Goal: Transaction & Acquisition: Download file/media

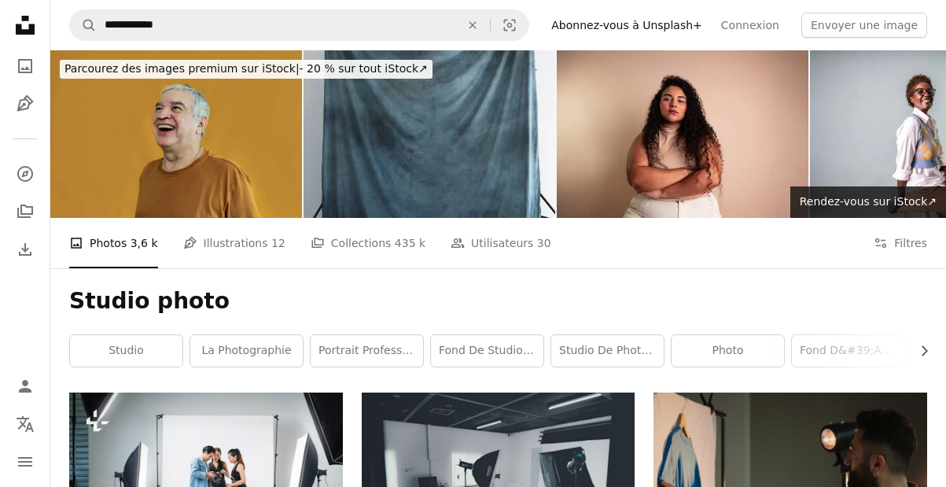
scroll to position [1452, 0]
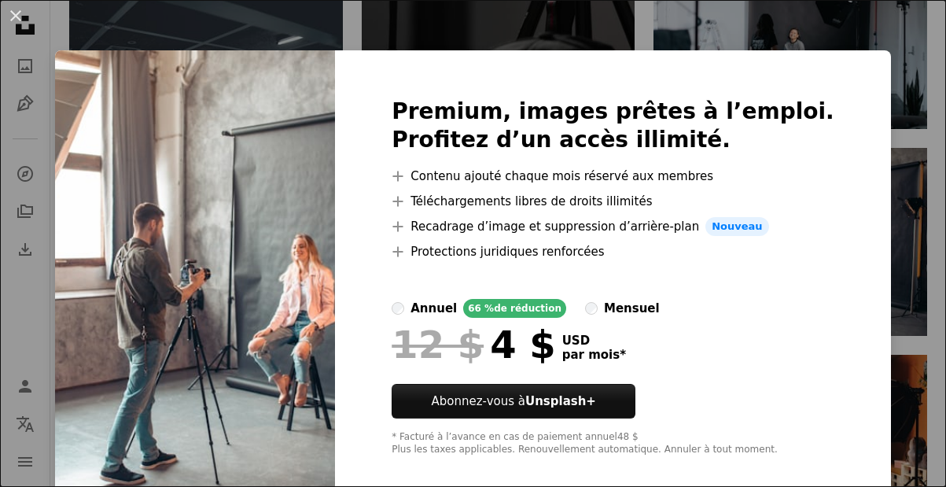
click at [57, 145] on div "An X shape Premium, images prêtes à l’emploi. Profitez d’un accès illimité. A p…" at bounding box center [473, 243] width 946 height 487
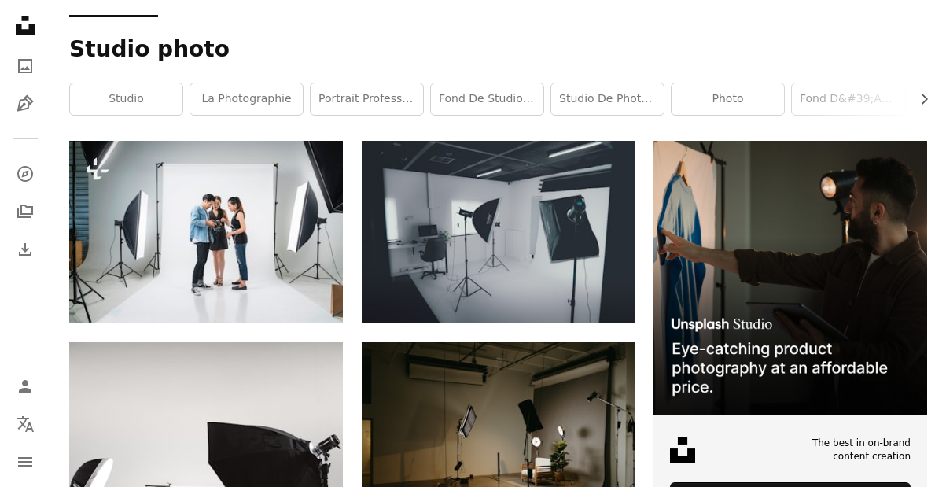
scroll to position [249, 0]
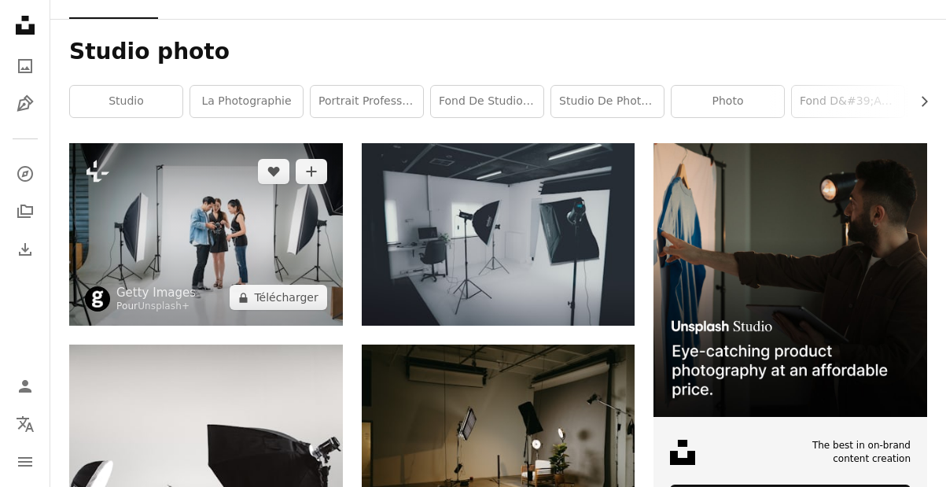
click at [229, 233] on img at bounding box center [206, 234] width 274 height 182
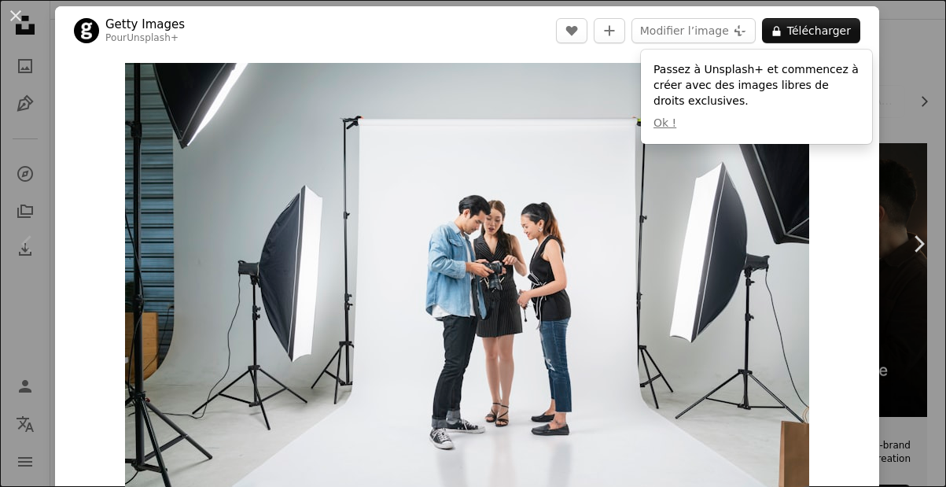
scroll to position [2, 0]
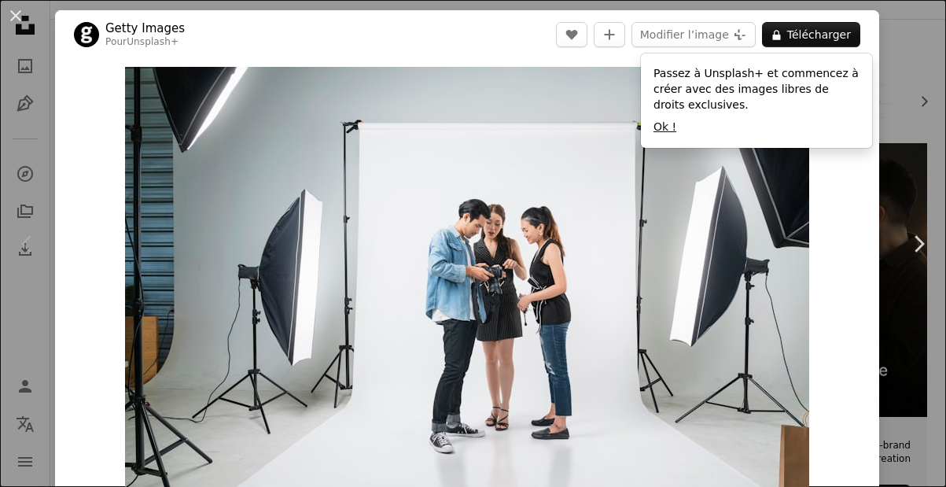
click at [665, 126] on button "Ok !" at bounding box center [664, 128] width 23 height 16
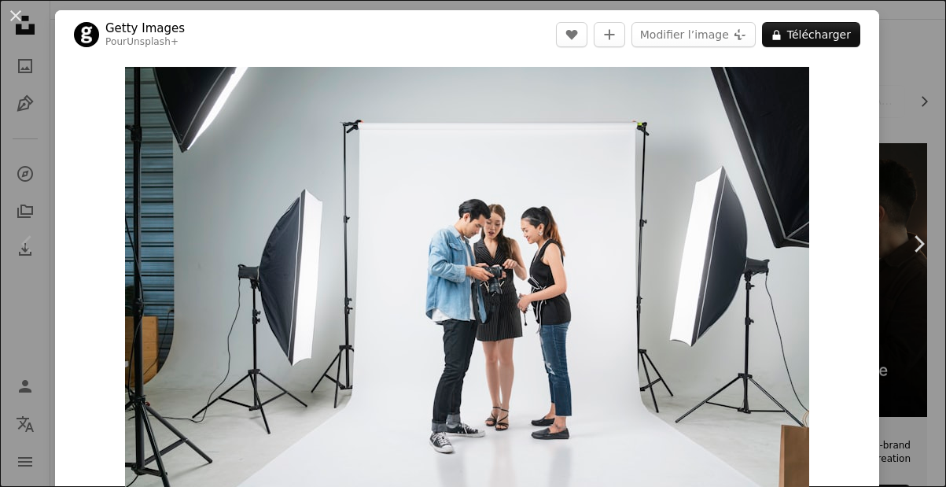
click at [37, 283] on div "Chevron left" at bounding box center [27, 243] width 55 height 151
click at [921, 245] on icon at bounding box center [919, 243] width 10 height 17
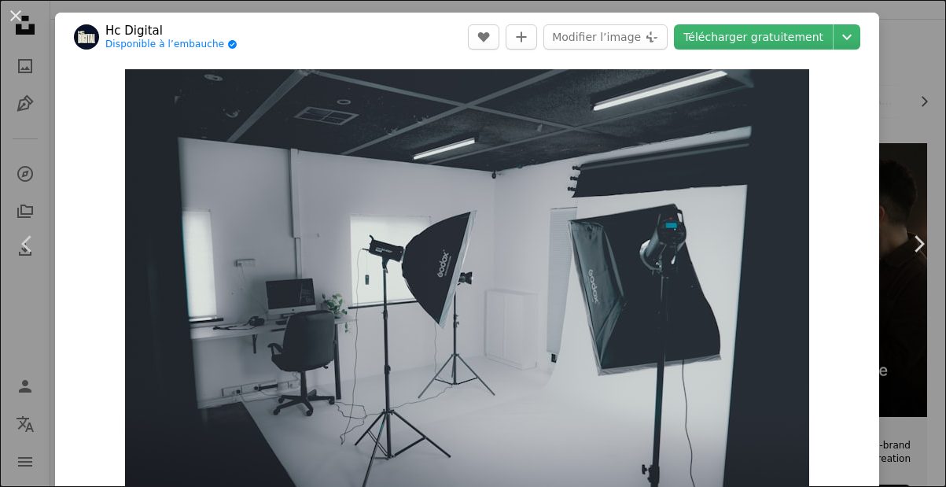
click at [902, 46] on div "An X shape Chevron left Chevron right Hc Digital Disponible à l’embauche A chec…" at bounding box center [473, 243] width 946 height 487
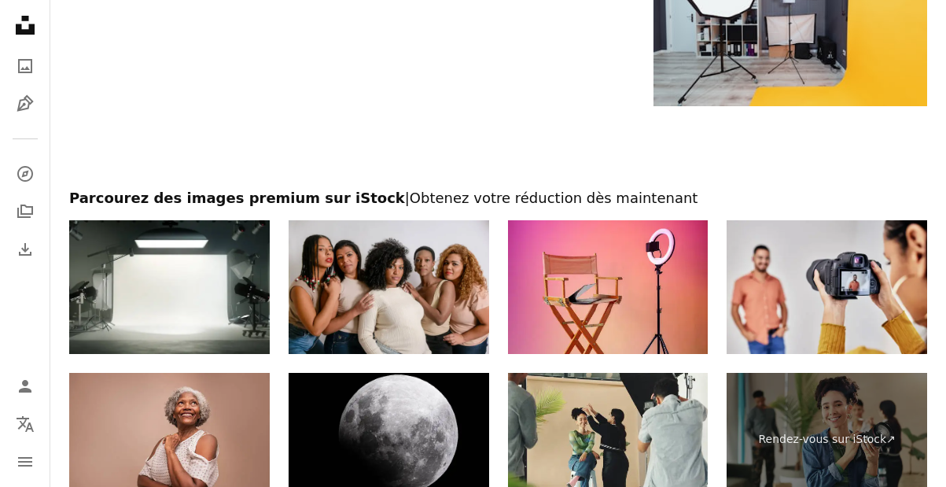
scroll to position [2606, 0]
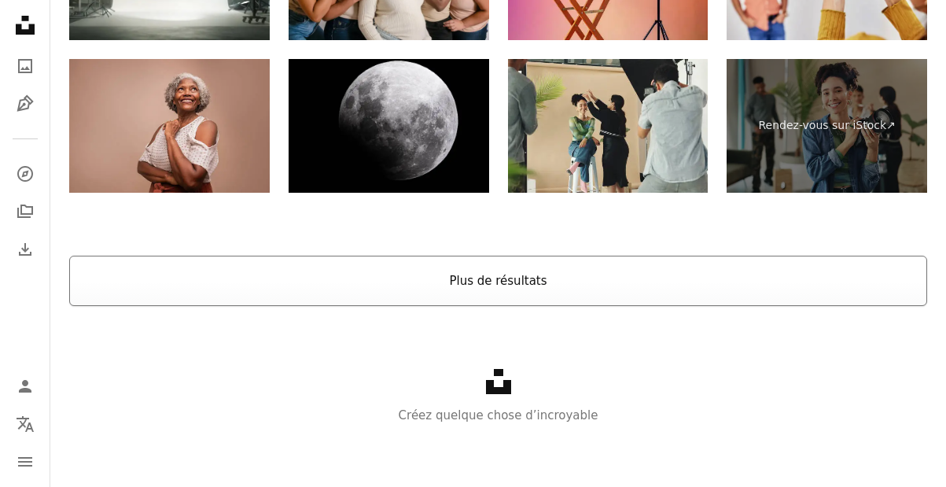
click at [502, 281] on button "Plus de résultats" at bounding box center [498, 281] width 858 height 50
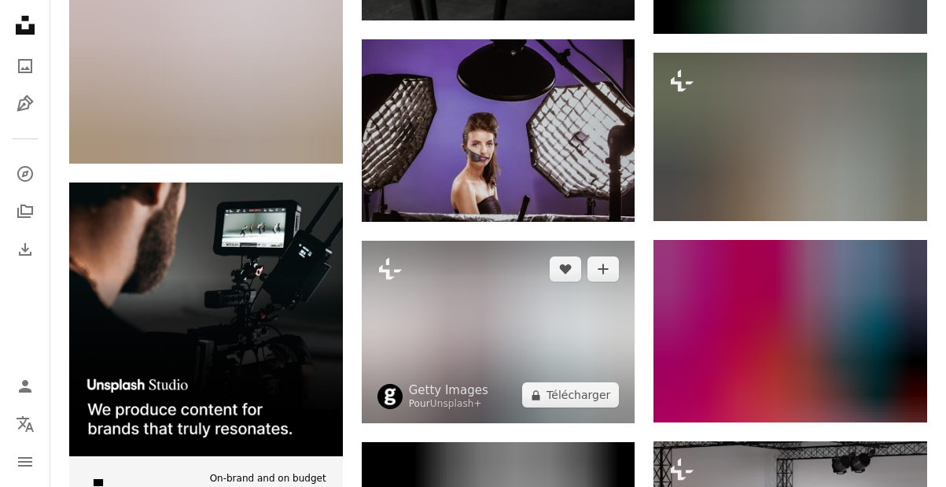
scroll to position [2964, 0]
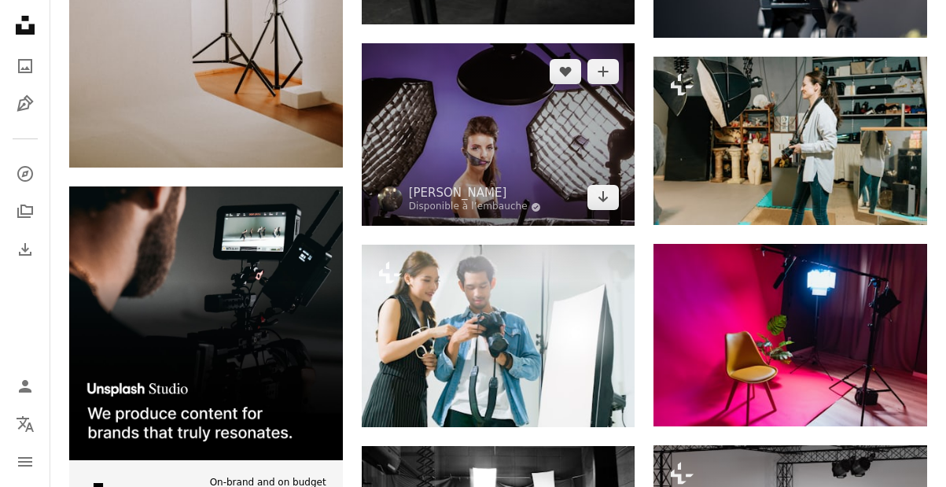
click at [497, 120] on img at bounding box center [499, 134] width 274 height 182
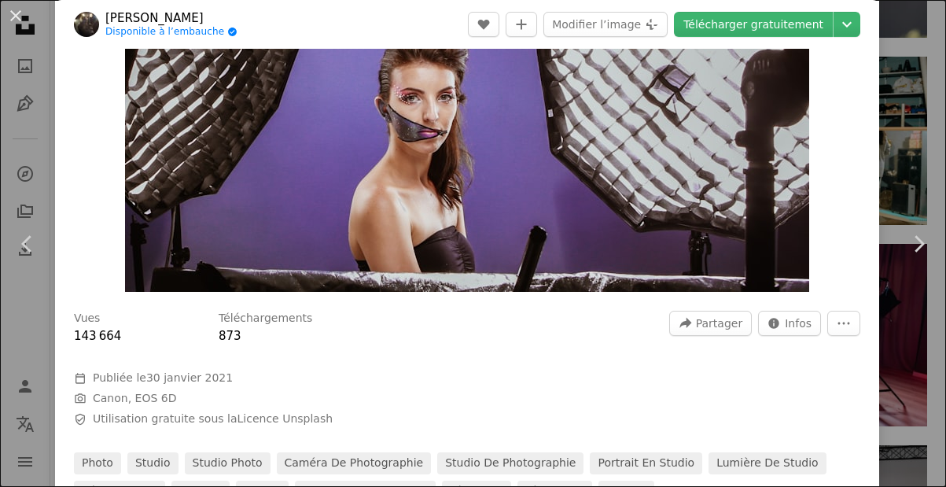
scroll to position [106, 0]
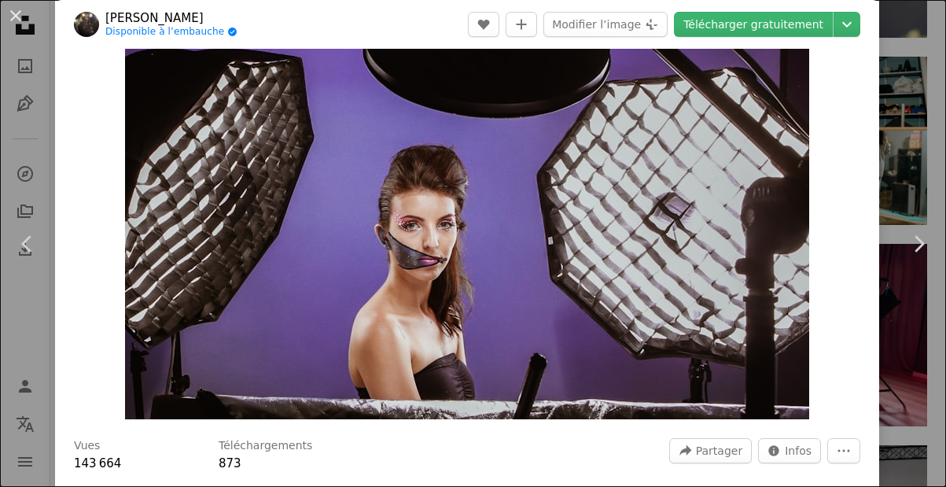
click at [67, 211] on div "Zoom in" at bounding box center [467, 191] width 824 height 472
click at [61, 210] on div "Zoom in" at bounding box center [467, 191] width 824 height 472
click at [51, 307] on link "Chevron left" at bounding box center [27, 243] width 55 height 151
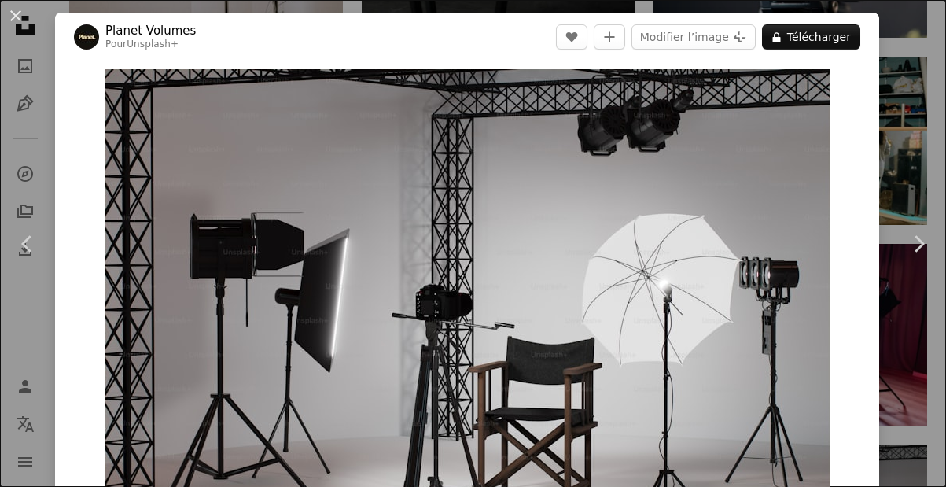
click at [913, 51] on div "An X shape Chevron left Chevron right Planet Volumes Pour Unsplash+ A heart A p…" at bounding box center [473, 243] width 946 height 487
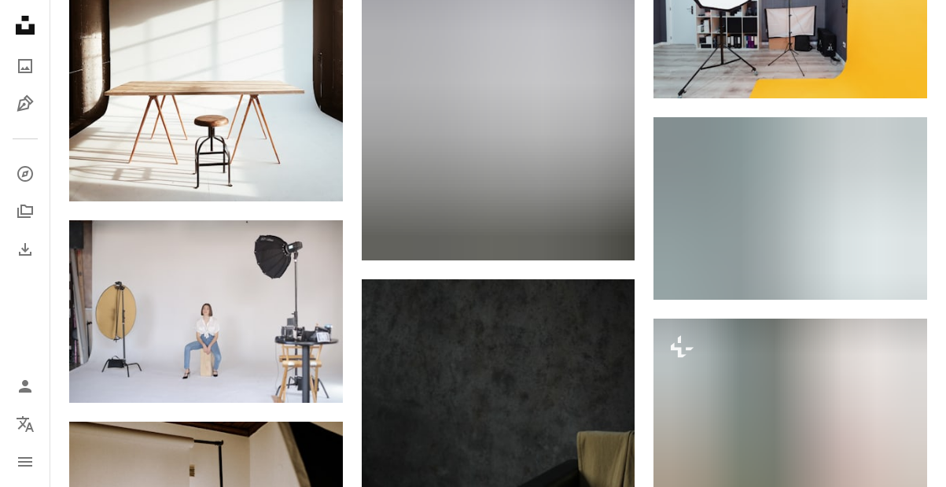
scroll to position [2390, 0]
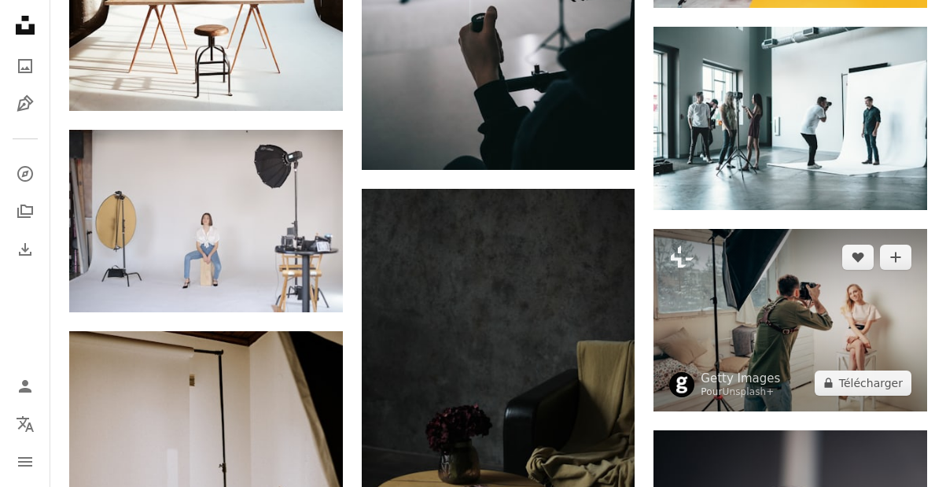
click at [741, 274] on img at bounding box center [790, 320] width 274 height 182
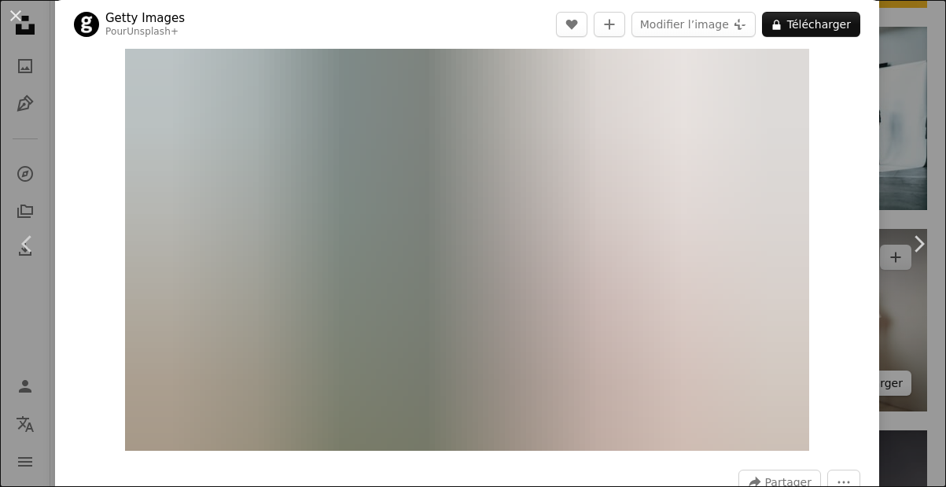
scroll to position [72, 0]
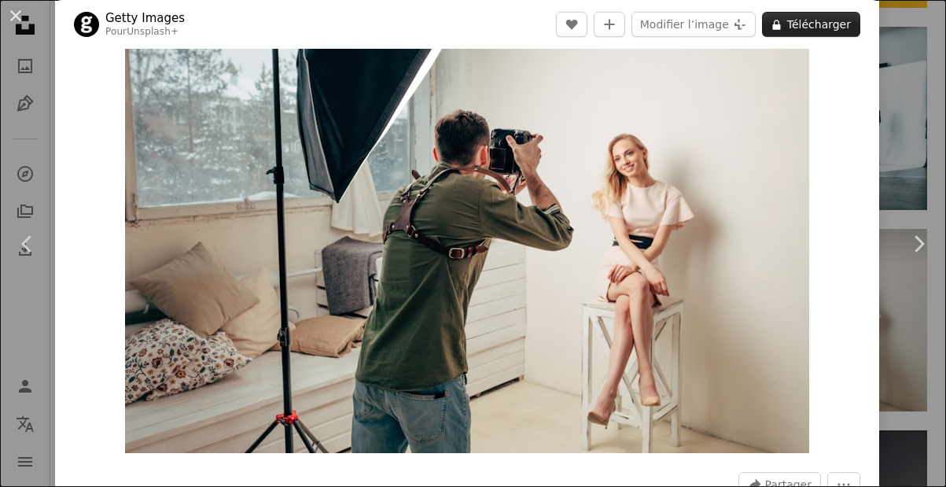
click at [818, 22] on button "A lock Télécharger" at bounding box center [811, 24] width 98 height 25
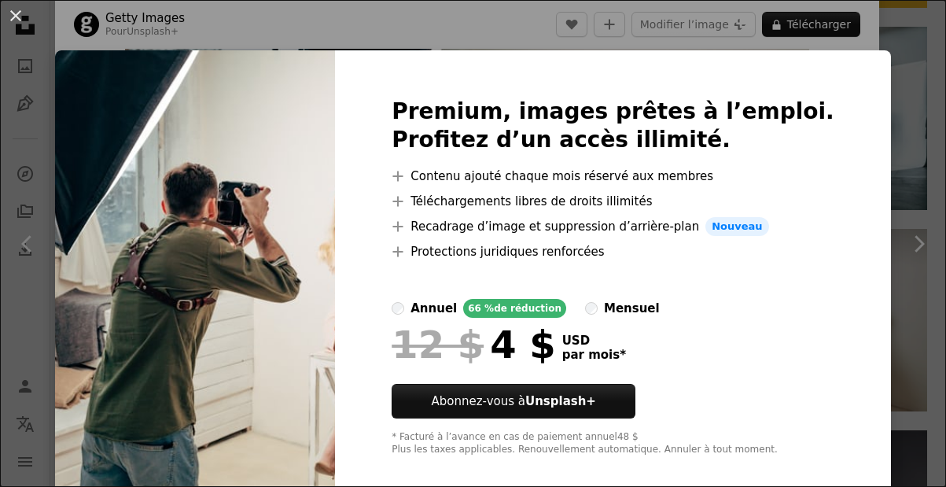
click at [937, 83] on div "An X shape Premium, images prêtes à l’emploi. Profitez d’un accès illimité. A p…" at bounding box center [473, 243] width 946 height 487
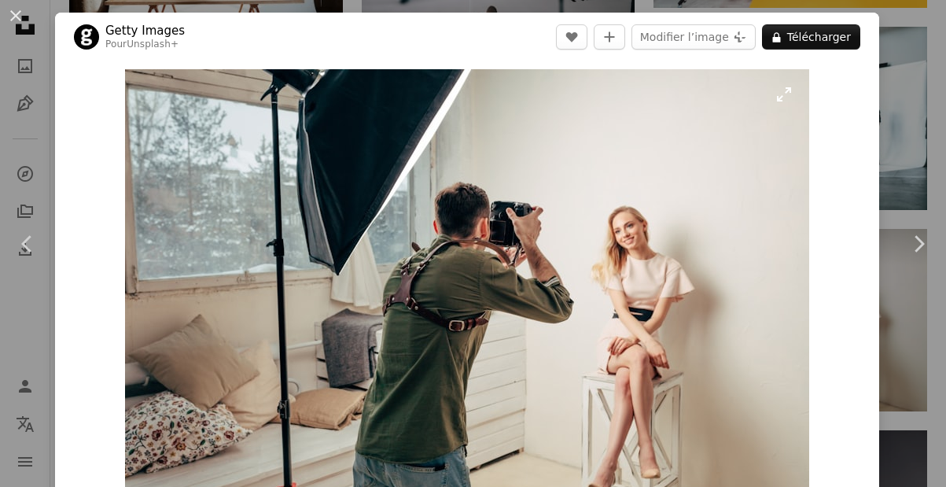
scroll to position [2, 0]
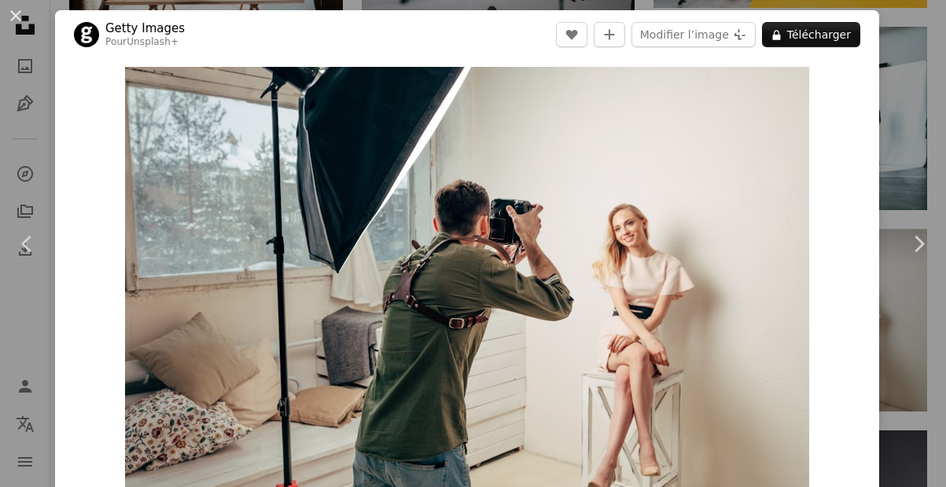
click at [83, 291] on div "Zoom in" at bounding box center [467, 295] width 824 height 472
click at [14, 303] on link "Chevron left" at bounding box center [27, 243] width 55 height 151
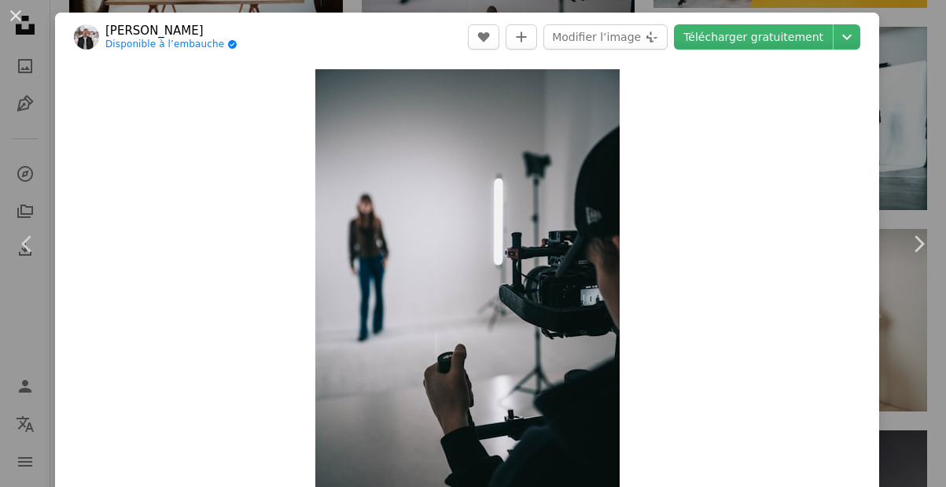
click at [903, 21] on div "An X shape Chevron left Chevron right [PERSON_NAME] Disponible à l’embauche A c…" at bounding box center [473, 243] width 946 height 487
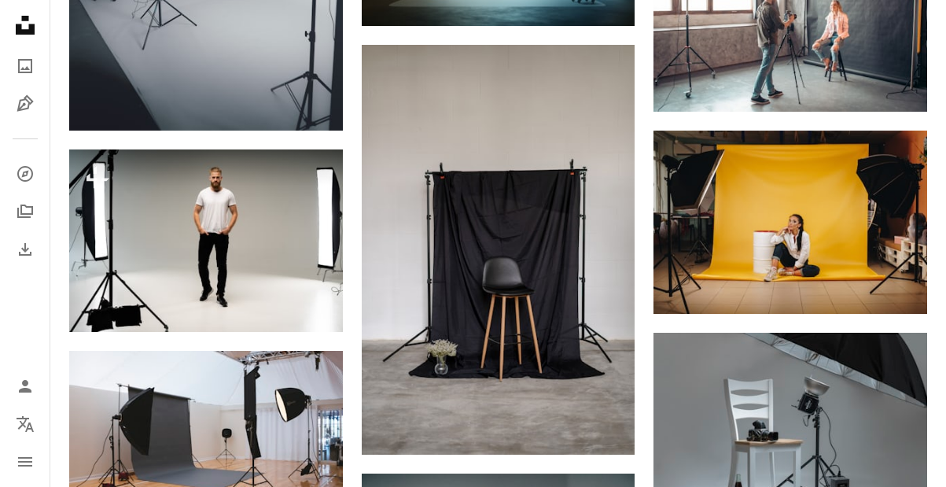
scroll to position [1747, 0]
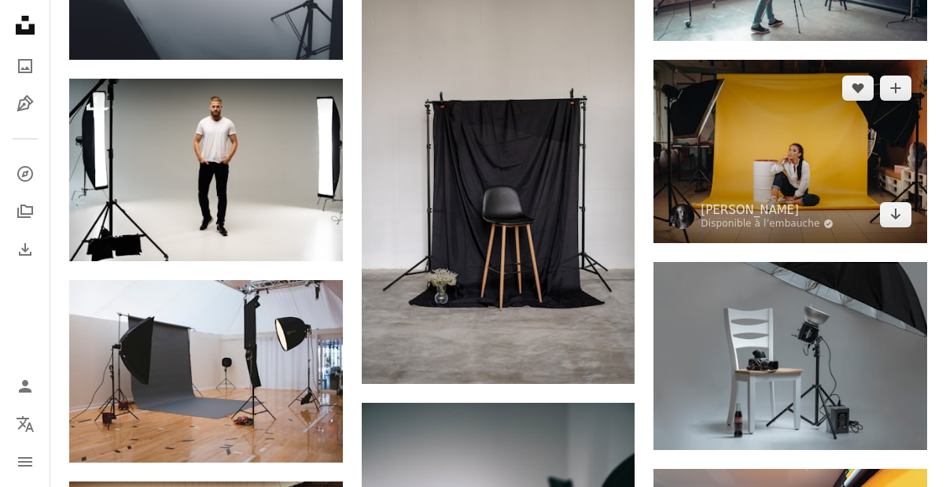
click at [764, 153] on img at bounding box center [790, 151] width 274 height 182
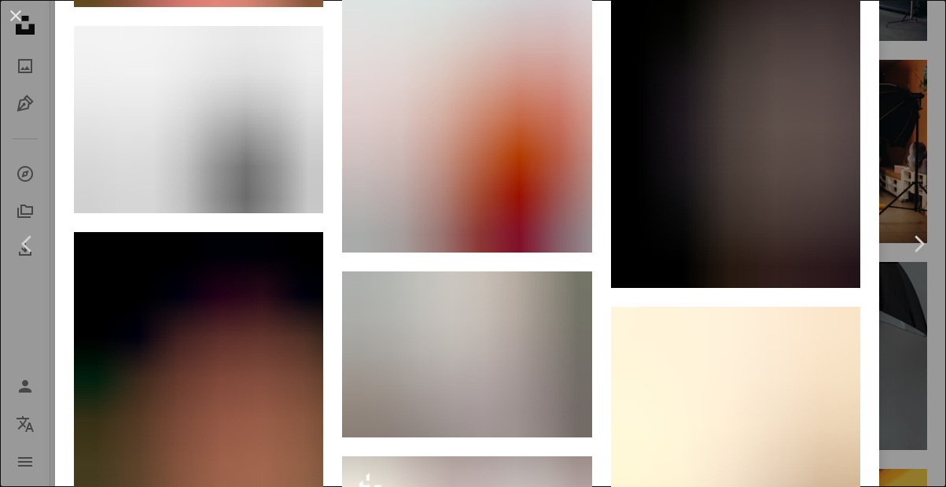
scroll to position [23742, 0]
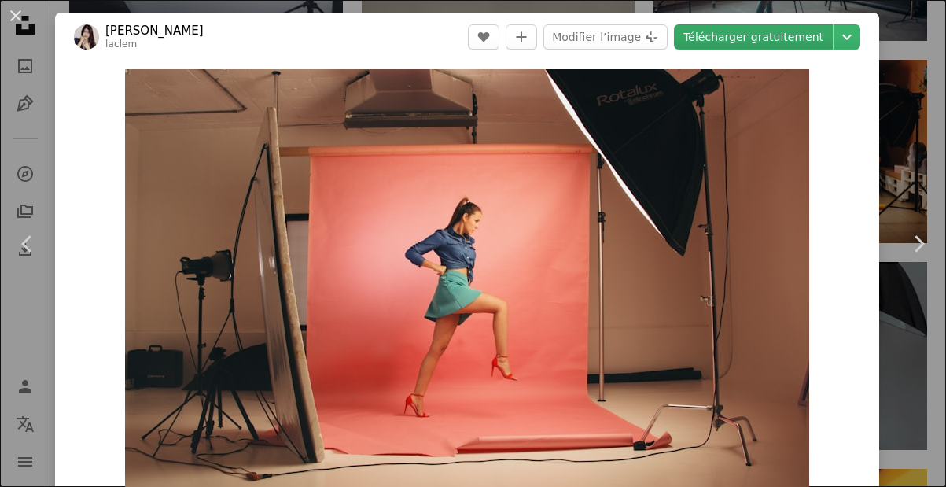
click at [771, 40] on link "Télécharger gratuitement" at bounding box center [753, 36] width 159 height 25
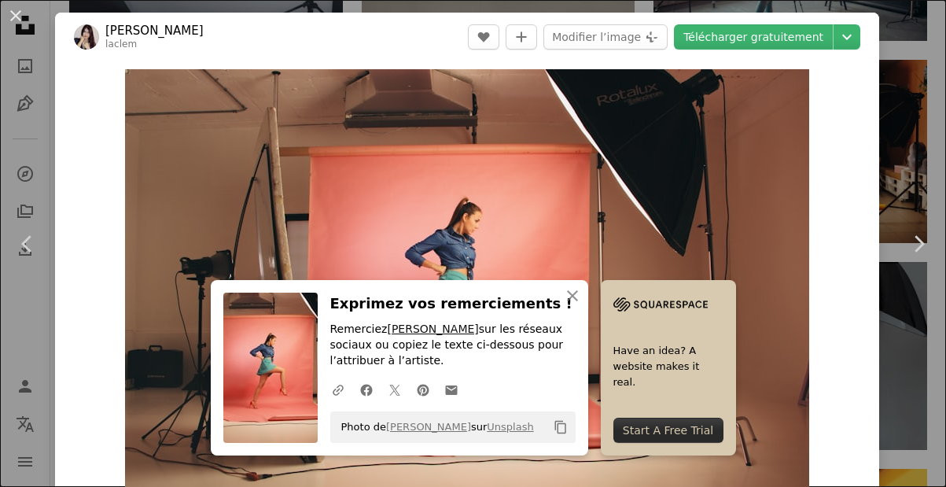
click at [414, 328] on link "[PERSON_NAME]" at bounding box center [432, 328] width 91 height 13
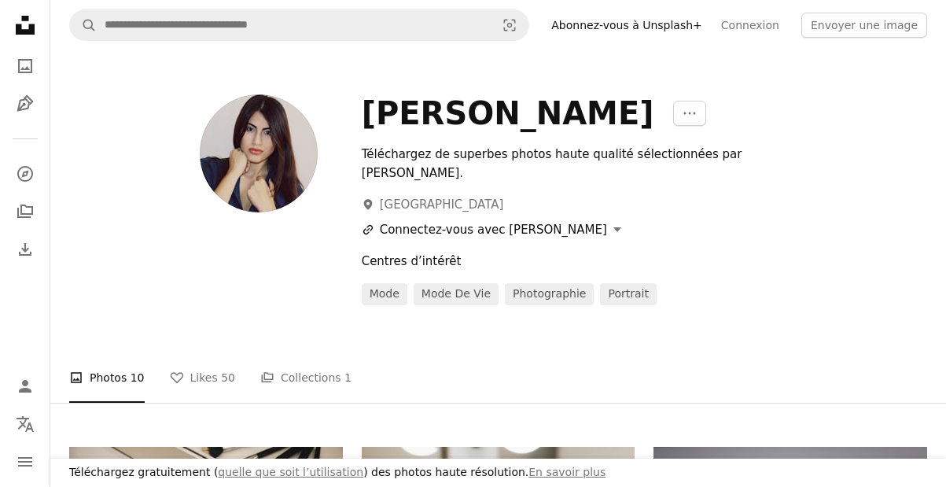
click at [546, 220] on button "A URL sharing icon (chains) Connectez-vous avec [PERSON_NAME]" at bounding box center [491, 229] width 259 height 19
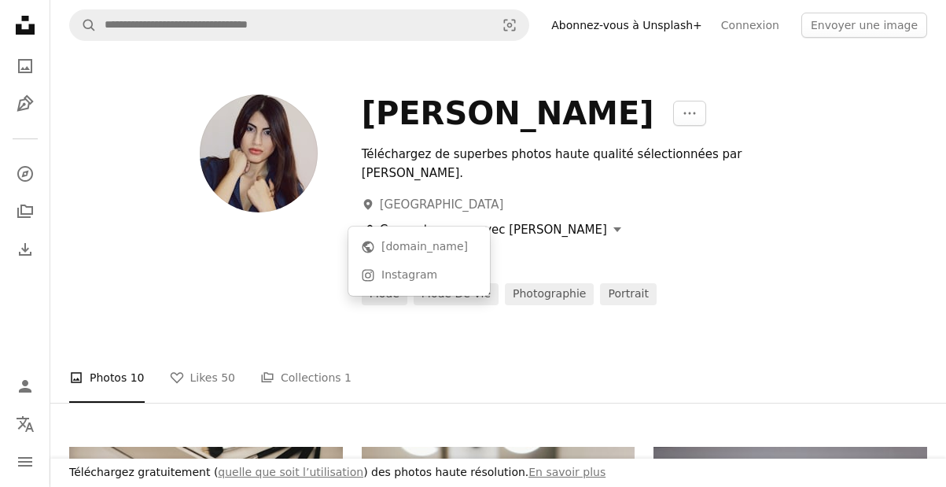
click at [546, 220] on button "A URL sharing icon (chains) Connectez-vous avec [PERSON_NAME]" at bounding box center [491, 229] width 259 height 19
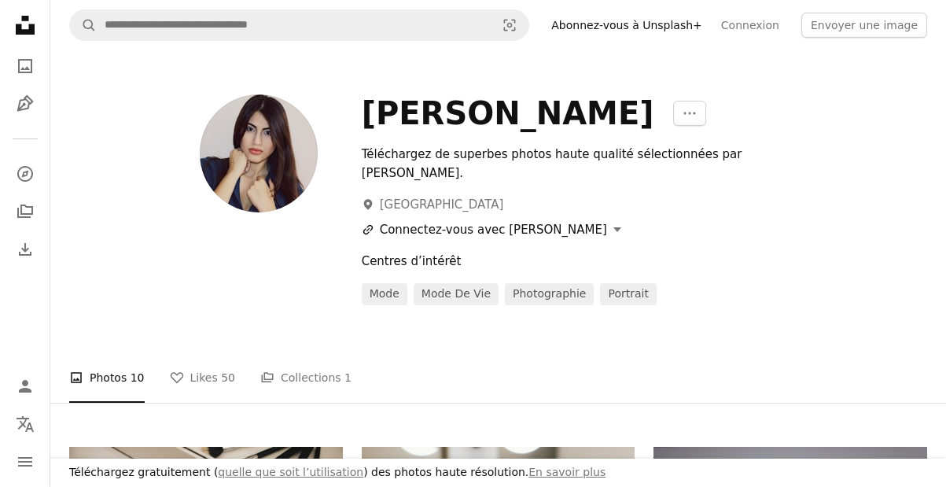
click at [546, 220] on button "A URL sharing icon (chains) Connectez-vous avec [PERSON_NAME]" at bounding box center [491, 229] width 259 height 19
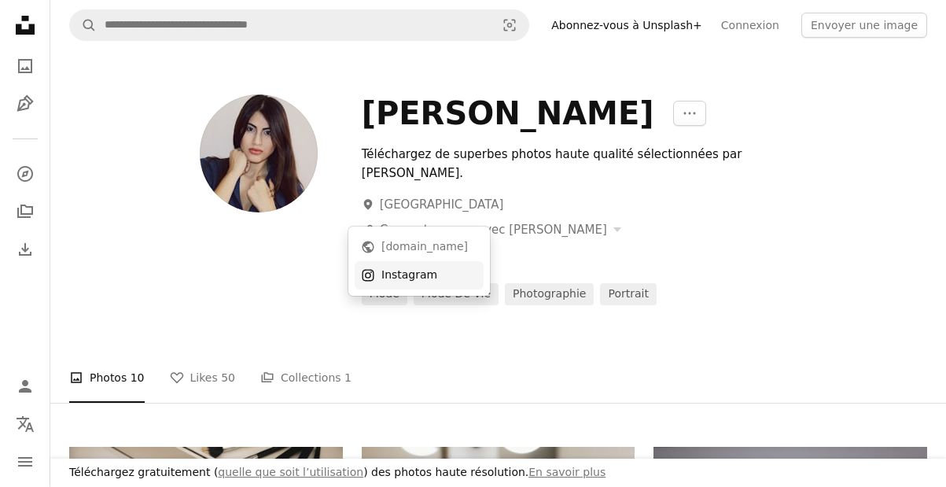
click at [414, 284] on link "Instagram icon Instagram" at bounding box center [419, 275] width 129 height 28
